Goal: Transaction & Acquisition: Purchase product/service

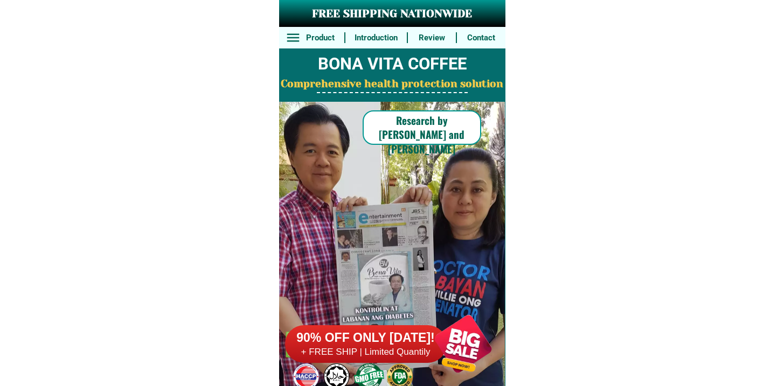
click at [369, 349] on h6 "+ FREE SHIP | Limited Quantily" at bounding box center [366, 353] width 162 height 12
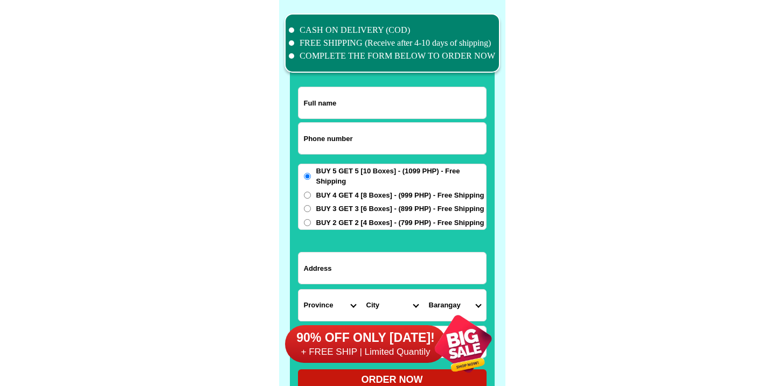
scroll to position [8378, 0]
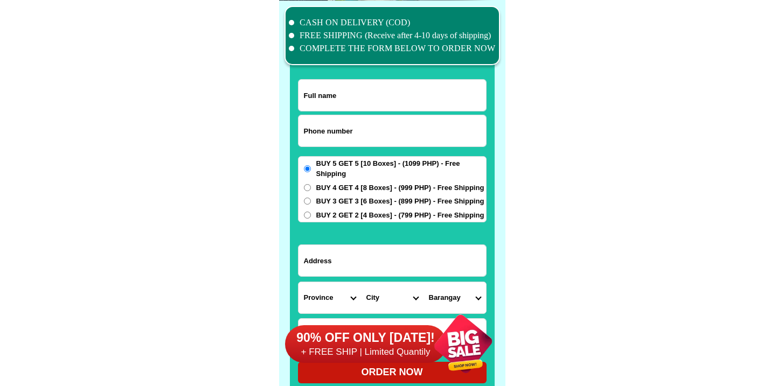
click at [361, 146] on input "Input phone_number" at bounding box center [393, 130] width 188 height 31
click at [365, 139] on input "Input phone_number" at bounding box center [393, 130] width 188 height 31
click at [365, 136] on input "Input phone_number" at bounding box center [393, 130] width 188 height 31
type input "v"
paste input "9630072902"
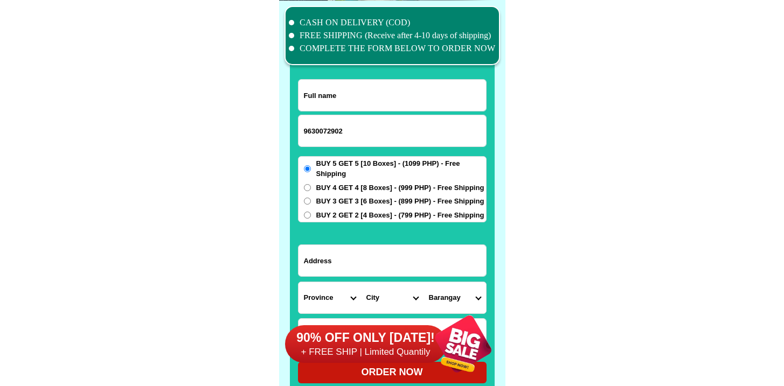
click at [296, 129] on div at bounding box center [392, 205] width 205 height 379
click at [305, 132] on input "9630072902" at bounding box center [393, 130] width 188 height 31
type input "09630072902"
click at [362, 104] on input "Input full_name" at bounding box center [393, 95] width 188 height 31
paste input "Evina F. Rosas"
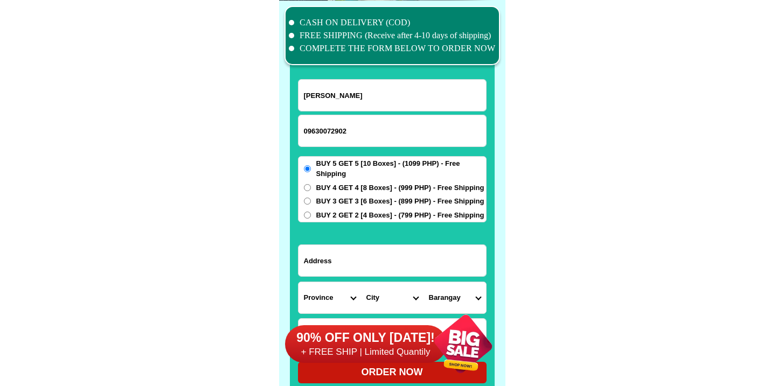
type input "Evina F. Rosas"
click at [317, 216] on span "BUY 2 GET 2 [4 Boxes] - (799 PHP) - Free Shipping" at bounding box center [400, 215] width 168 height 11
click at [311, 216] on input "BUY 2 GET 2 [4 Boxes] - (799 PHP) - Free Shipping" at bounding box center [307, 215] width 7 height 7
radio input "true"
click at [324, 204] on span "BUY 3 GET 3 [6 Boxes] - (899 PHP) - Free Shipping" at bounding box center [400, 201] width 168 height 11
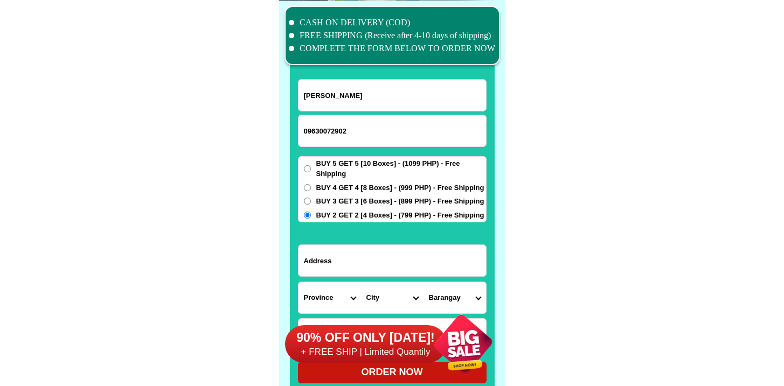
click at [311, 204] on input "BUY 3 GET 3 [6 Boxes] - (899 PHP) - Free Shipping" at bounding box center [307, 201] width 7 height 7
radio input "true"
click at [327, 269] on input "Input address" at bounding box center [393, 260] width 188 height 31
paste input "P-1 Castillo Village Mangagoy,Bislig City,Surigao del sur"
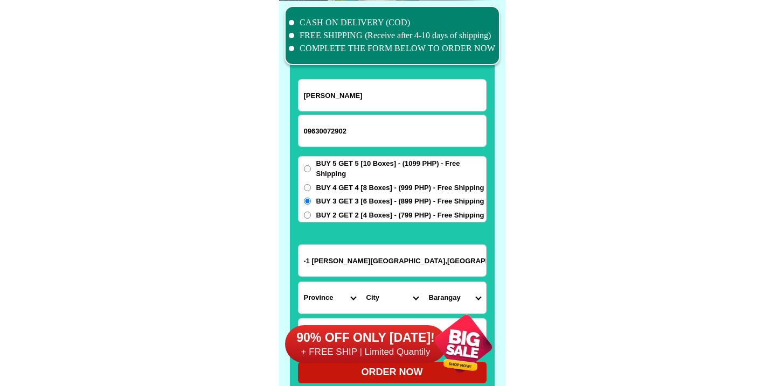
type input "P-1 Castillo Village Mangagoy,Bislig City,Surigao del sur"
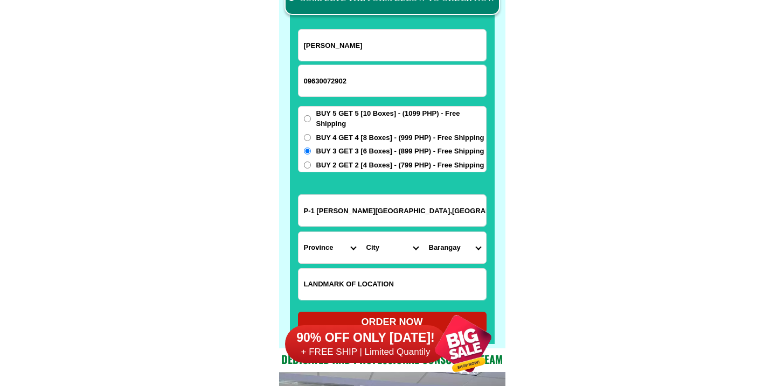
scroll to position [8542, 0]
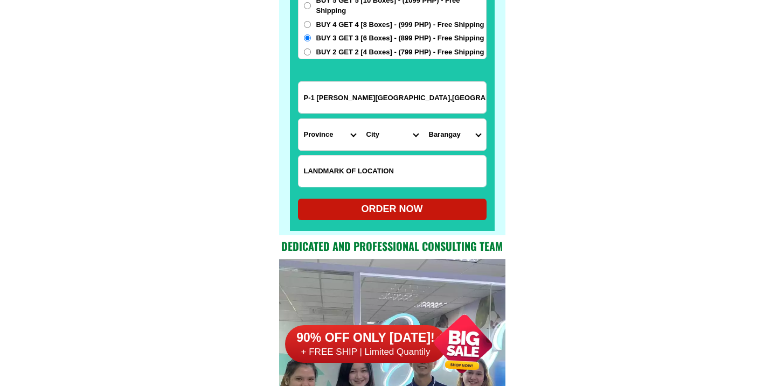
click at [331, 166] on input "Input LANDMARKOFLOCATION" at bounding box center [393, 171] width 188 height 31
paste input "Between Gaisano -& Elementary School Street near Basketball court."
type input "Between Gaisano -& Elementary School Street near Basketball court."
click at [322, 143] on select "Province [GEOGRAPHIC_DATA] [GEOGRAPHIC_DATA][PERSON_NAME][GEOGRAPHIC_DATA][GEOG…" at bounding box center [330, 134] width 63 height 31
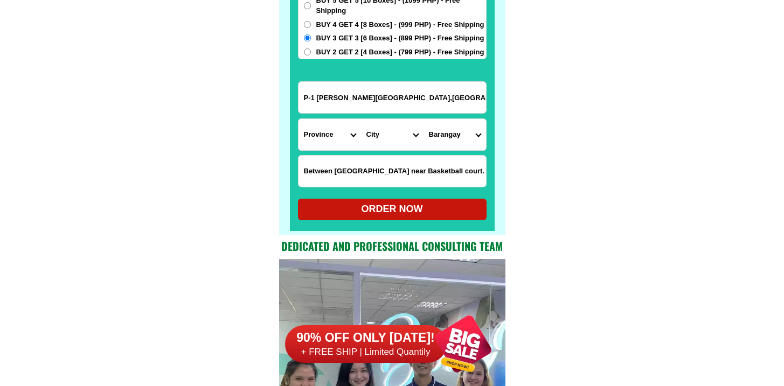
scroll to position [0, 0]
select select "63_115"
click at [299, 119] on select "Province [GEOGRAPHIC_DATA] [GEOGRAPHIC_DATA][PERSON_NAME][GEOGRAPHIC_DATA][GEOG…" at bounding box center [330, 134] width 63 height 31
click at [385, 130] on select "City Barobo Bayabas Bislig-city Cagwait Cantilan Carrascal Hinatuan Lanuza Lian…" at bounding box center [392, 134] width 63 height 31
select select "63_1152094"
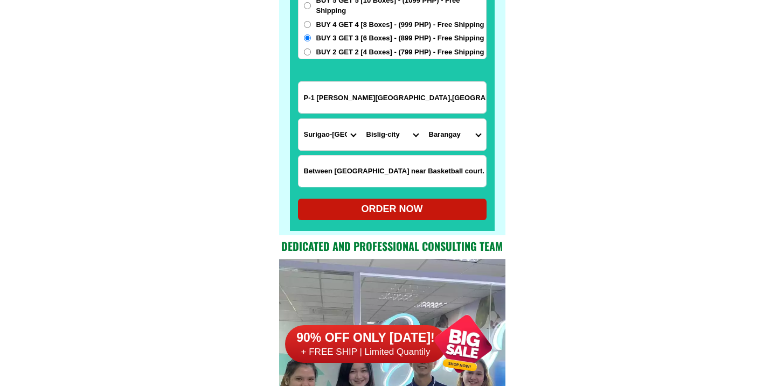
click at [361, 119] on select "City Barobo Bayabas Bislig-city Cagwait Cantilan Carrascal Hinatuan Lanuza Lian…" at bounding box center [392, 134] width 63 height 31
click at [444, 134] on select "Barangay Bucto Burboanan Caguyao Coleto Comawas Kahayag Labisma Lawigan Maharli…" at bounding box center [455, 134] width 63 height 31
select select "63_11520944855"
click at [424, 119] on select "Barangay Bucto Burboanan Caguyao Coleto Comawas Kahayag Labisma Lawigan Maharli…" at bounding box center [455, 134] width 63 height 31
click at [366, 210] on div "ORDER NOW" at bounding box center [392, 209] width 189 height 15
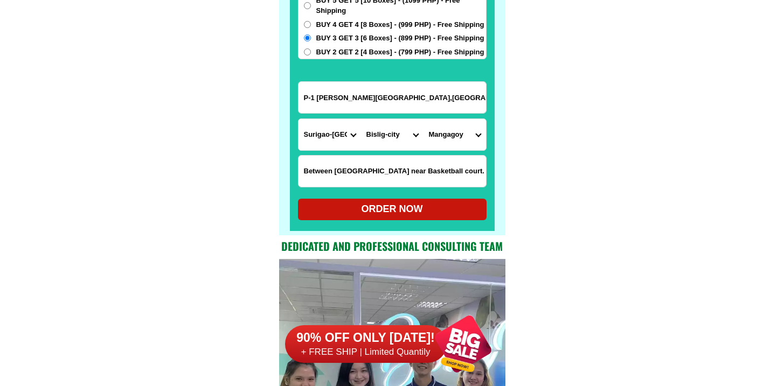
type input "Evina F. Rosas"
radio input "true"
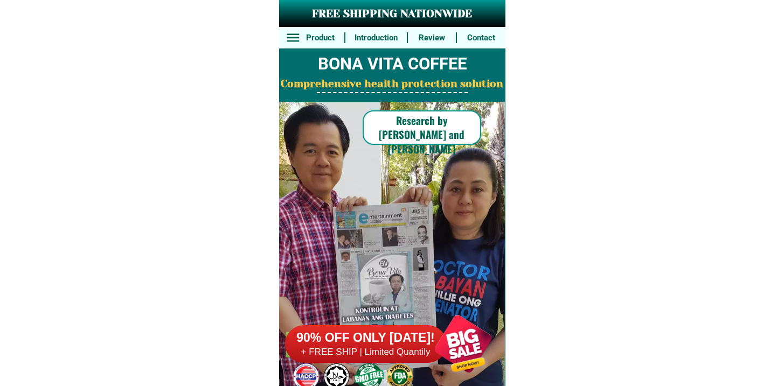
click at [362, 333] on h6 "90% OFF ONLY [DATE]!" at bounding box center [366, 338] width 162 height 16
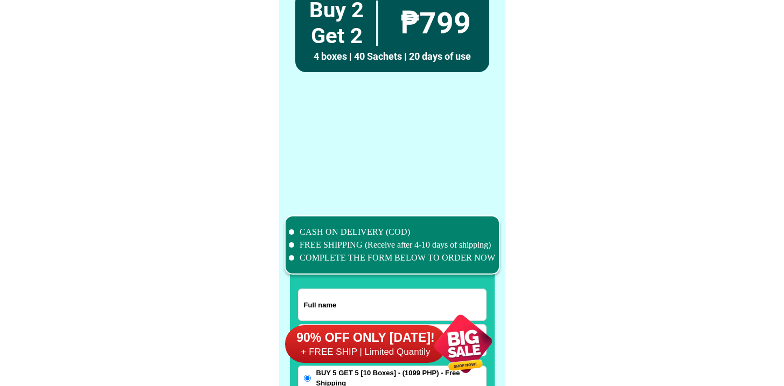
scroll to position [8378, 0]
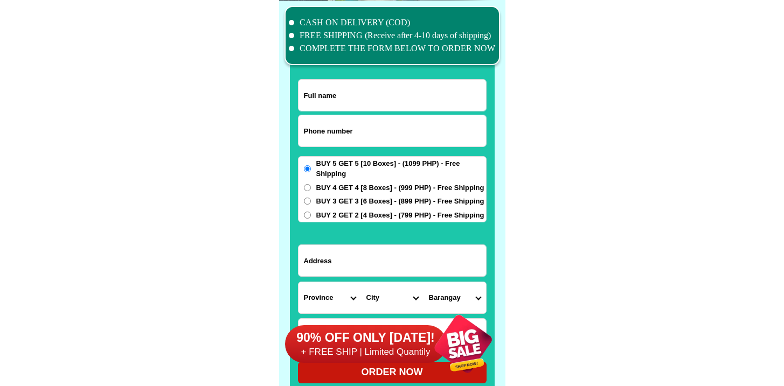
click at [377, 105] on input "Input full_name" at bounding box center [393, 95] width 188 height 31
type input "Be [PERSON_NAME]"
click at [357, 134] on input "Input phone_number" at bounding box center [393, 130] width 188 height 31
paste input "[CREDIT_CARD_NUMBER]"
type input "[CREDIT_CARD_NUMBER]"
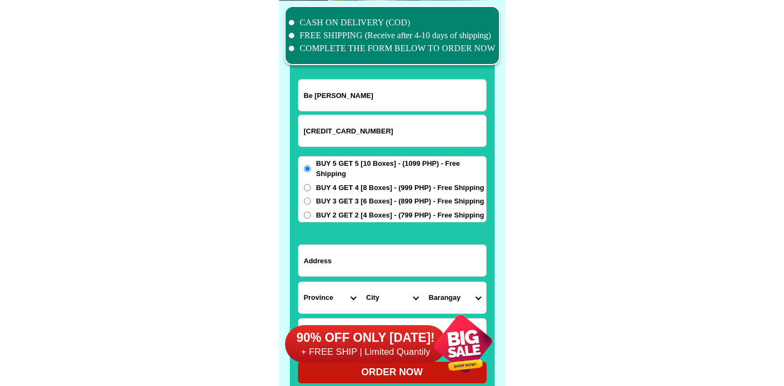
click at [385, 101] on input "Be [PERSON_NAME]" at bounding box center [393, 95] width 188 height 31
paste input "[PERSON_NAME]"
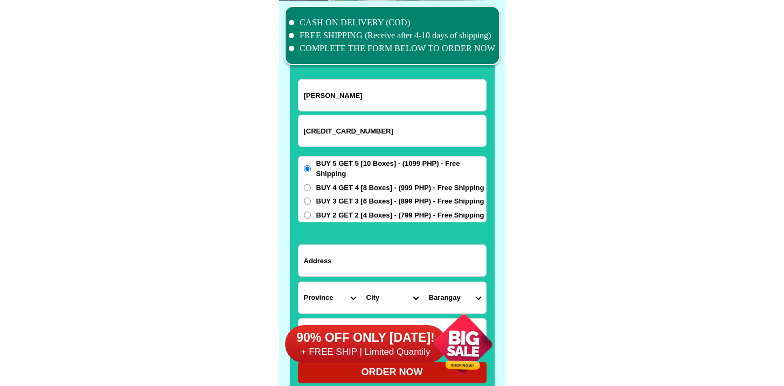
type input "[PERSON_NAME]"
click at [370, 268] on input "Input address" at bounding box center [393, 260] width 188 height 31
paste input "1843 [GEOGRAPHIC_DATA][DOMAIN_NAME] barangay 48 corner [PERSON_NAME]"
type input "1843 [GEOGRAPHIC_DATA][DOMAIN_NAME] barangay 48 corner [PERSON_NAME]"
click at [360, 252] on input "1843 [GEOGRAPHIC_DATA][DOMAIN_NAME] barangay 48 corner [PERSON_NAME]" at bounding box center [393, 260] width 188 height 31
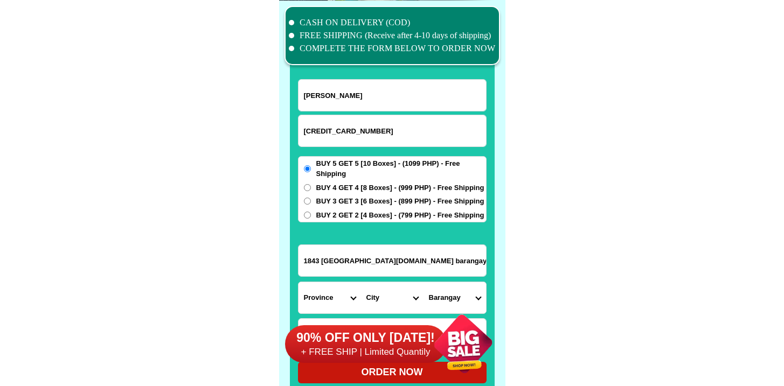
click at [349, 253] on input "1843 [GEOGRAPHIC_DATA][DOMAIN_NAME] barangay 48 corner [PERSON_NAME]" at bounding box center [393, 260] width 188 height 31
click at [341, 282] on div "Province [GEOGRAPHIC_DATA] [GEOGRAPHIC_DATA][PERSON_NAME][GEOGRAPHIC_DATA][GEOG…" at bounding box center [392, 298] width 189 height 32
click at [388, 287] on select "City" at bounding box center [392, 297] width 63 height 31
click at [313, 294] on select "Province [GEOGRAPHIC_DATA] [GEOGRAPHIC_DATA][PERSON_NAME][GEOGRAPHIC_DATA][GEOG…" at bounding box center [330, 297] width 63 height 31
select select "63_219"
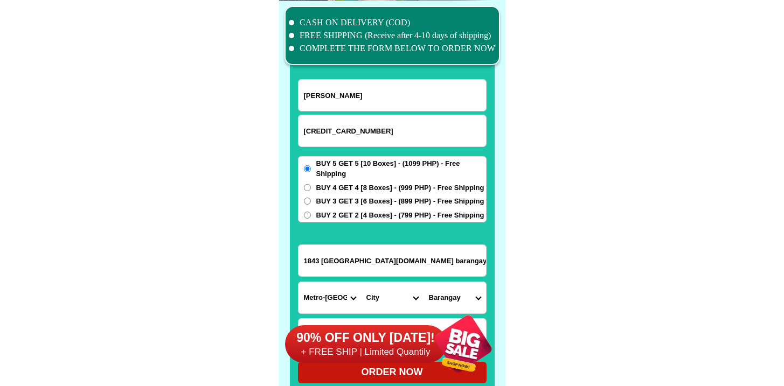
click at [299, 282] on select "Province [GEOGRAPHIC_DATA] [GEOGRAPHIC_DATA][PERSON_NAME][GEOGRAPHIC_DATA][GEOG…" at bounding box center [330, 297] width 63 height 31
click at [379, 293] on select "City [GEOGRAPHIC_DATA] [GEOGRAPHIC_DATA] [GEOGRAPHIC_DATA] [GEOGRAPHIC_DATA]-ci…" at bounding box center [392, 297] width 63 height 31
select select "63_2196219"
click at [361, 282] on select "City [GEOGRAPHIC_DATA] [GEOGRAPHIC_DATA] [GEOGRAPHIC_DATA] [GEOGRAPHIC_DATA]-ci…" at bounding box center [392, 297] width 63 height 31
click at [453, 289] on select "[GEOGRAPHIC_DATA]" at bounding box center [455, 297] width 63 height 31
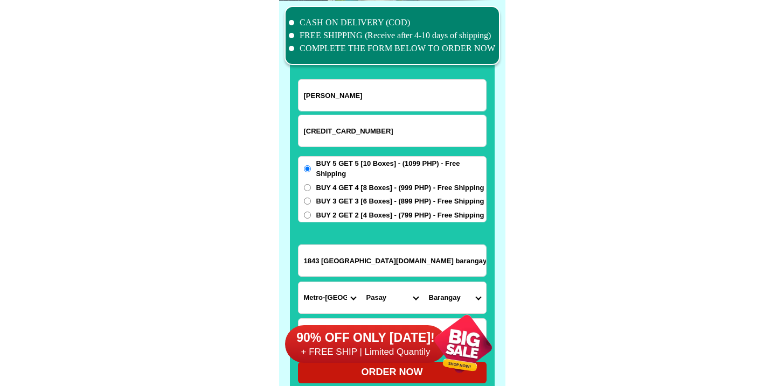
select select "63_21962199557"
click at [424, 282] on select "[GEOGRAPHIC_DATA]" at bounding box center [455, 297] width 63 height 31
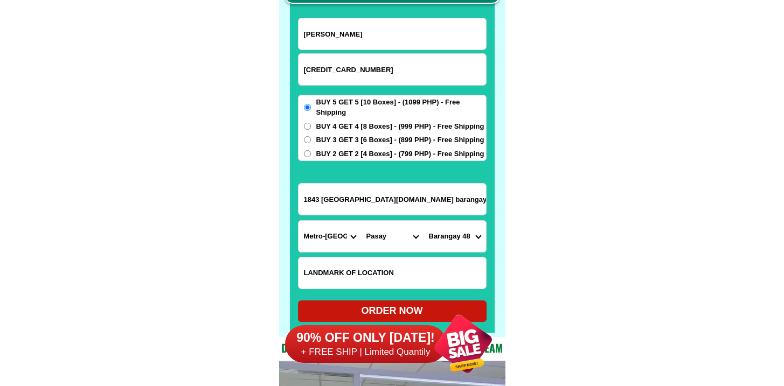
scroll to position [8442, 0]
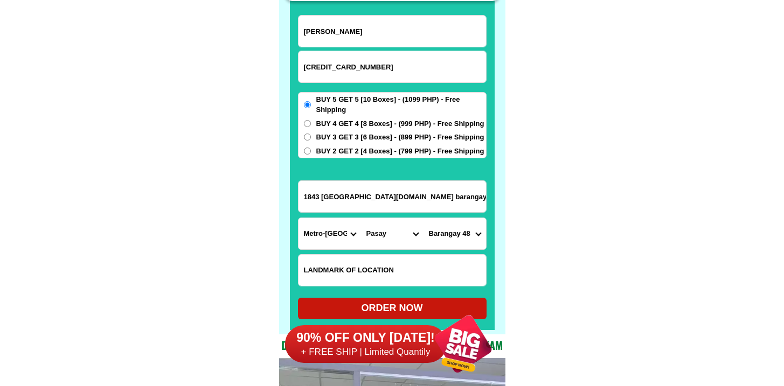
click at [396, 308] on div "90% OFF ONLY [DATE]! + FREE SHIP | Limited Quantily" at bounding box center [395, 344] width 220 height 85
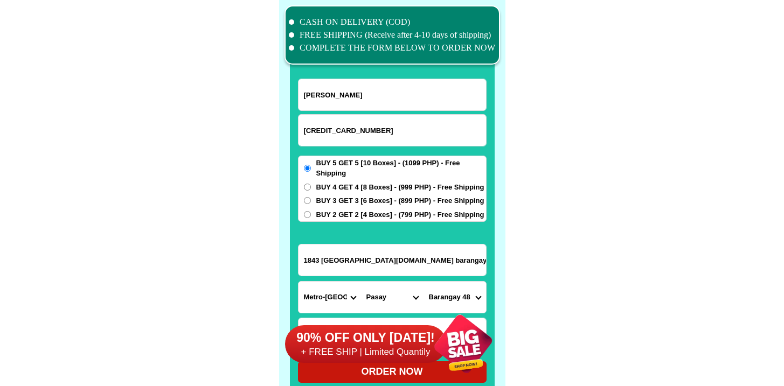
scroll to position [8548, 0]
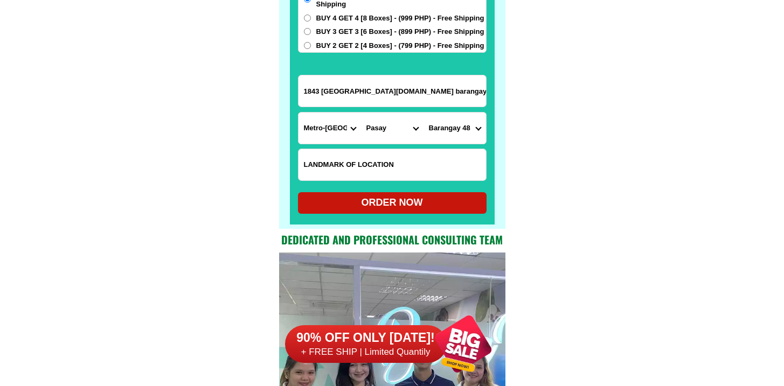
click at [409, 211] on div "ORDER NOW" at bounding box center [392, 203] width 189 height 22
radio input "true"
